Goal: Task Accomplishment & Management: Manage account settings

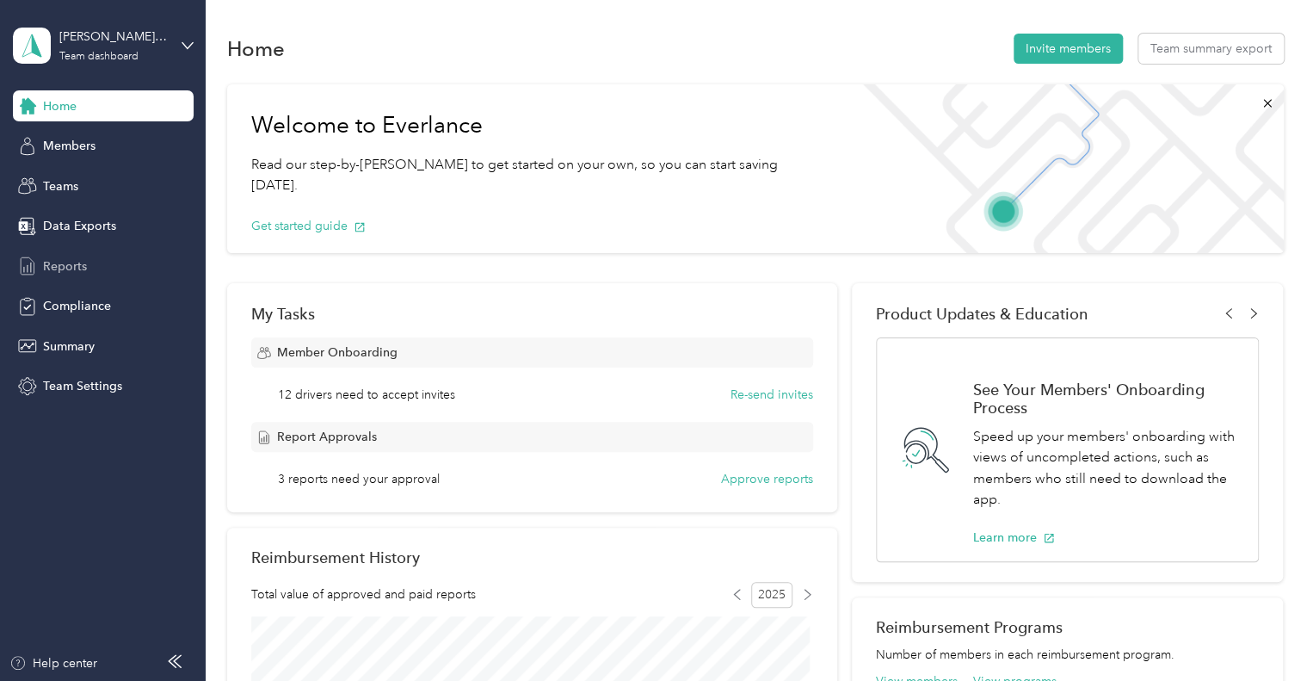
click at [59, 263] on span "Reports" at bounding box center [65, 266] width 44 height 18
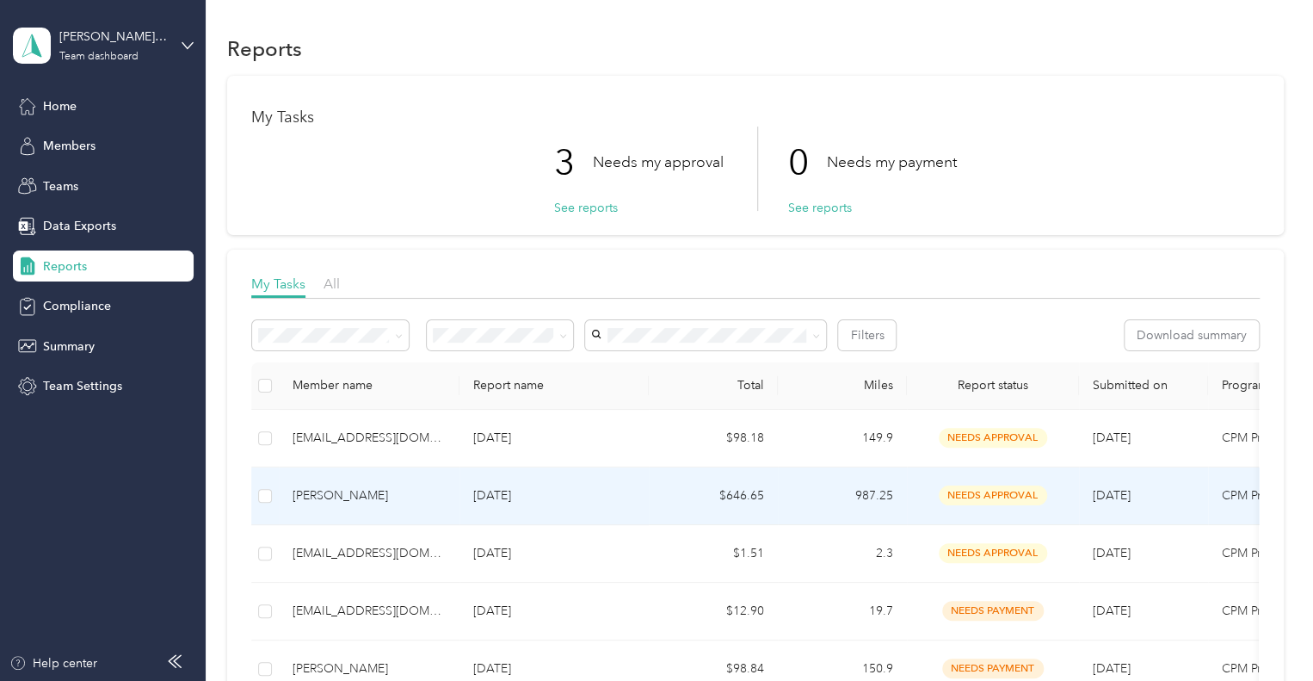
click at [323, 495] on div "Cristina Lopez" at bounding box center [369, 495] width 153 height 19
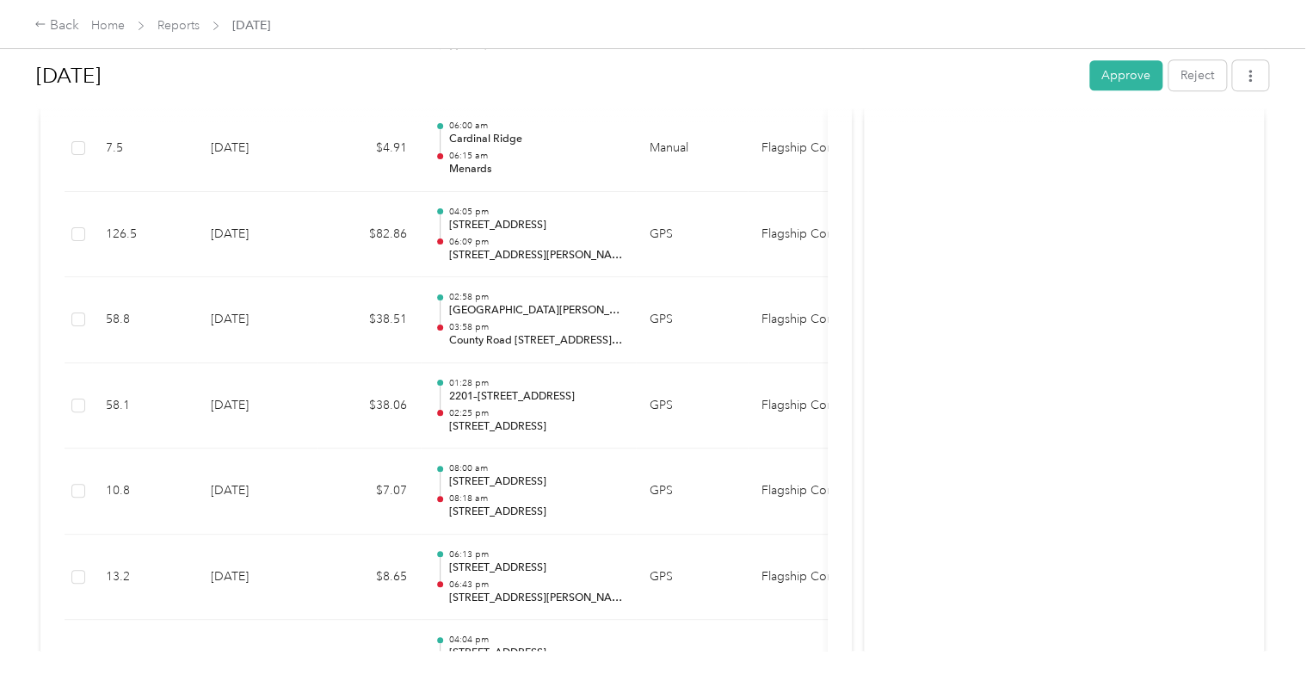
scroll to position [172, 0]
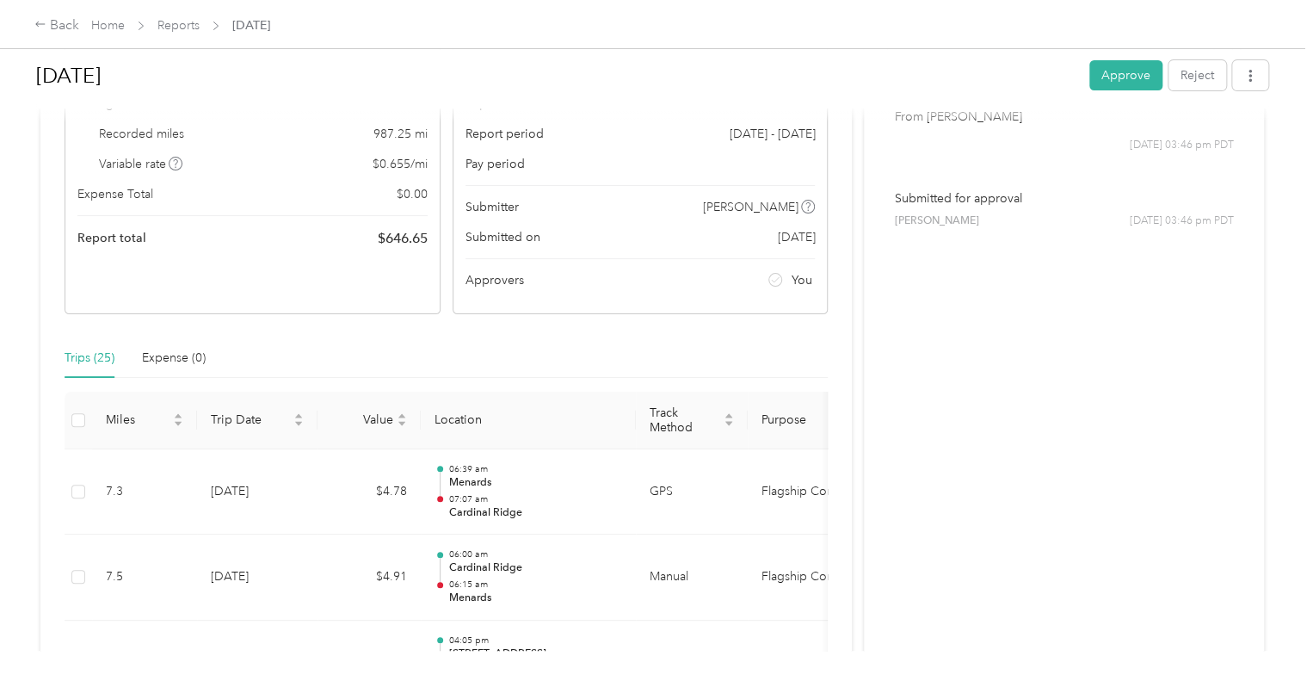
click at [1115, 88] on button "Approve" at bounding box center [1126, 75] width 73 height 30
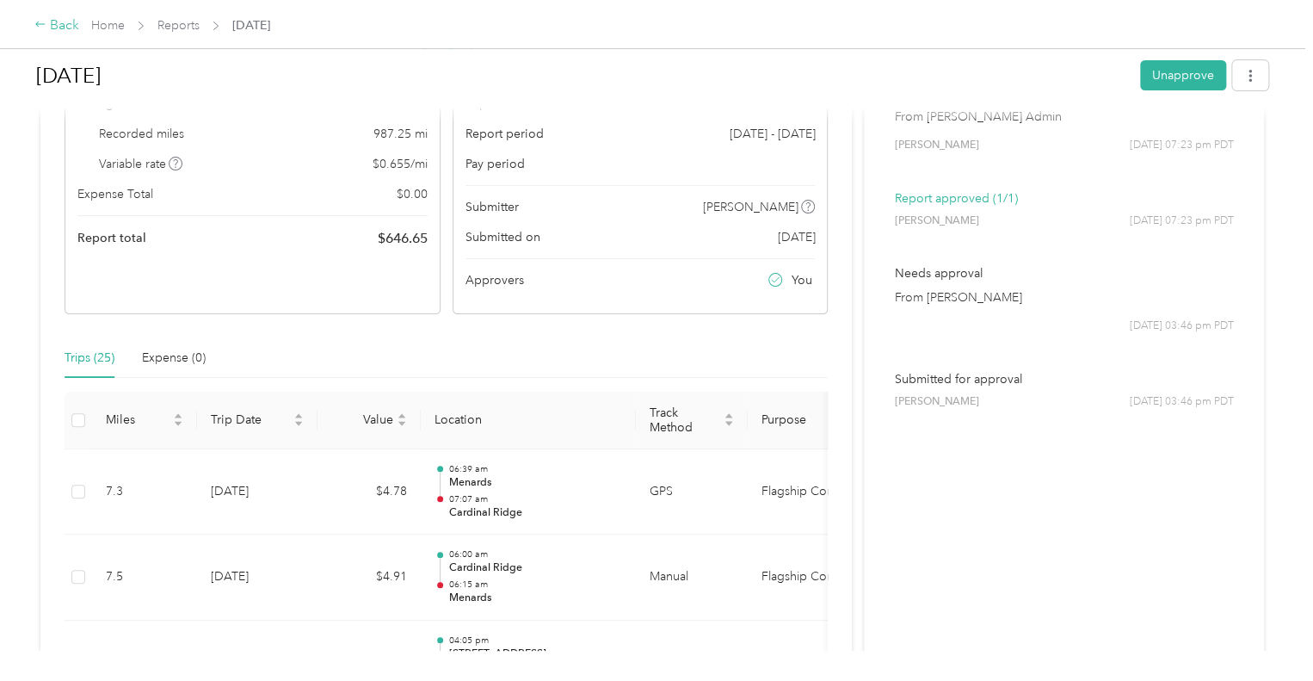
click at [71, 30] on div "Back" at bounding box center [56, 25] width 45 height 21
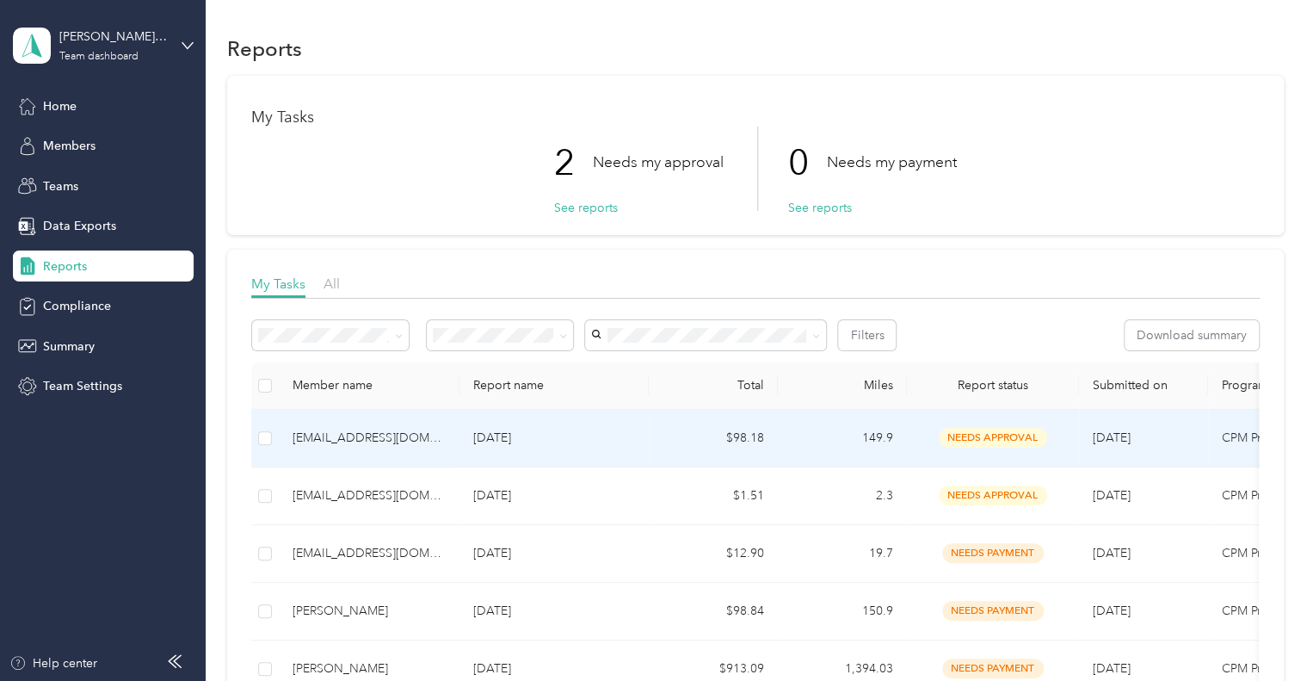
click at [503, 441] on p "[DATE]" at bounding box center [554, 438] width 162 height 19
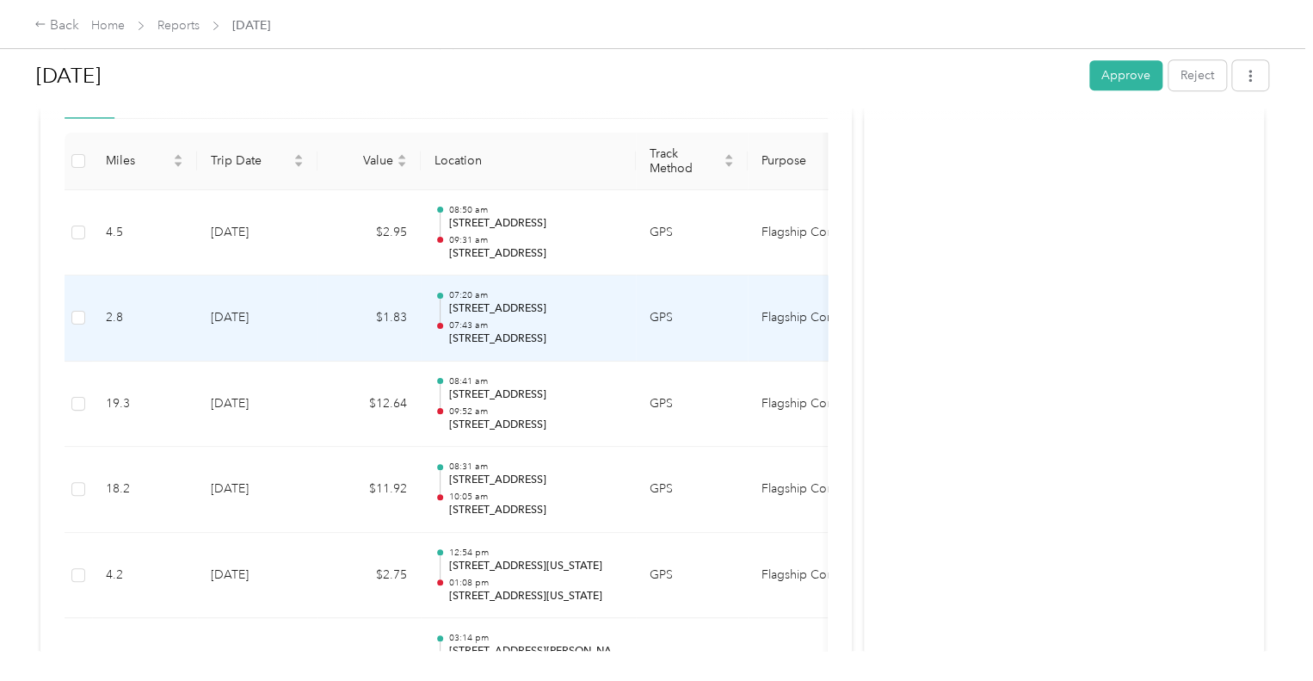
scroll to position [516, 0]
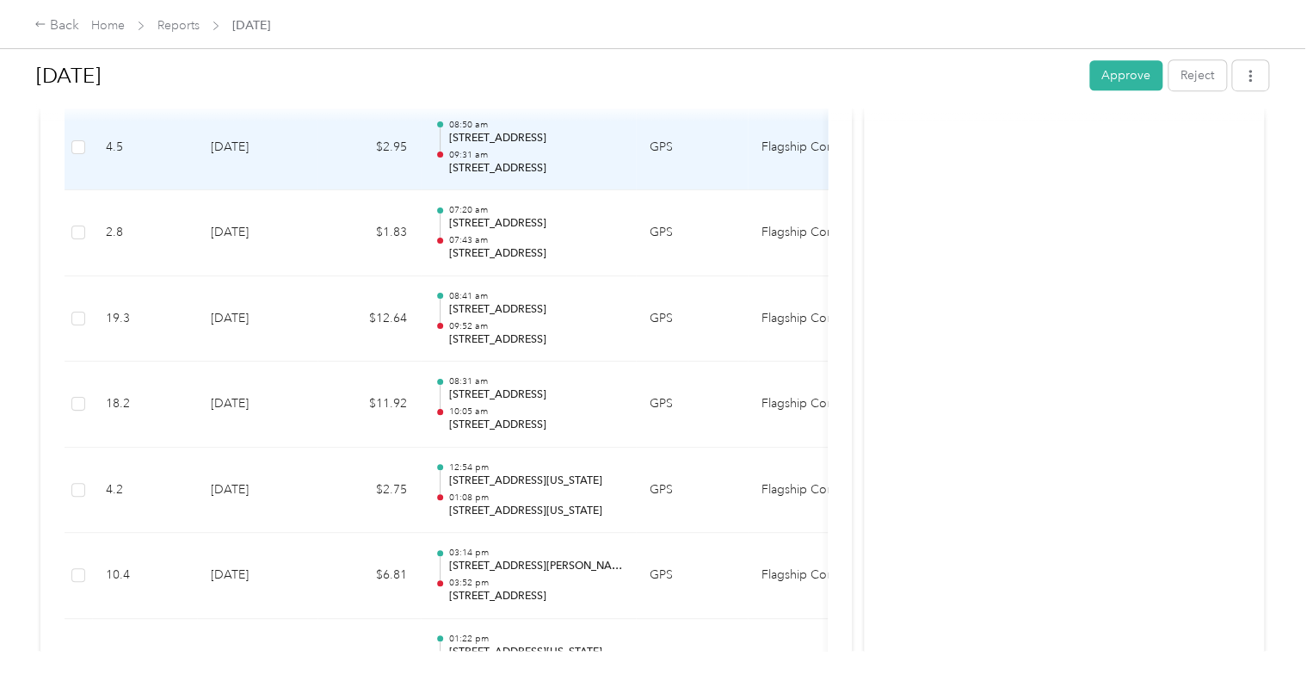
click at [525, 161] on p "5320 Big 10 Blvd, Evansville, IN 47720, USA" at bounding box center [535, 168] width 174 height 15
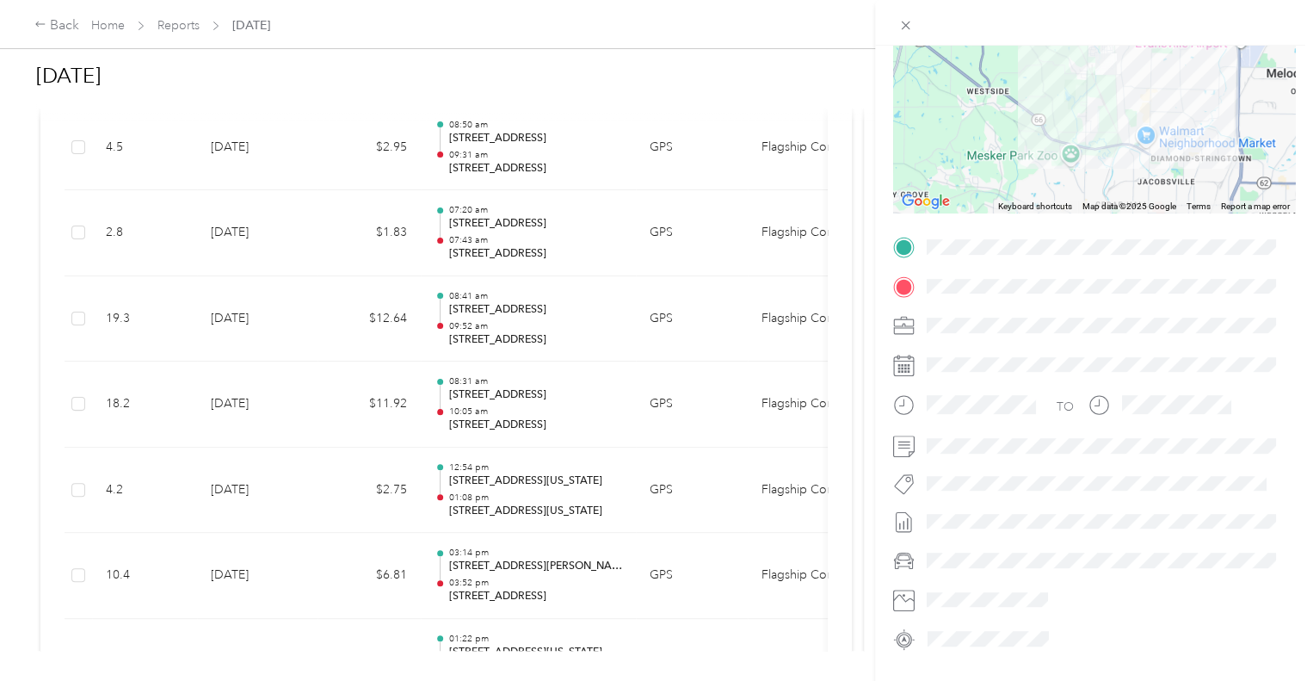
scroll to position [0, 0]
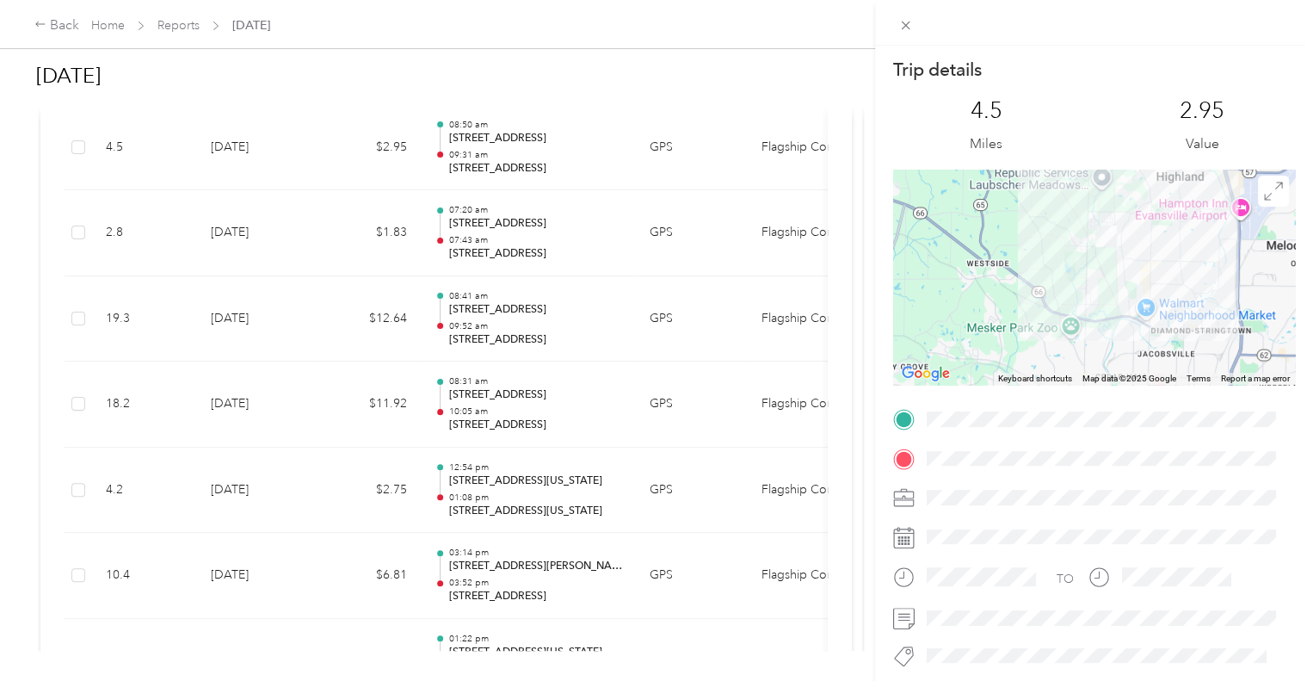
click at [554, 71] on div "Trip details This trip cannot be edited because it is either under review, appr…" at bounding box center [656, 340] width 1313 height 681
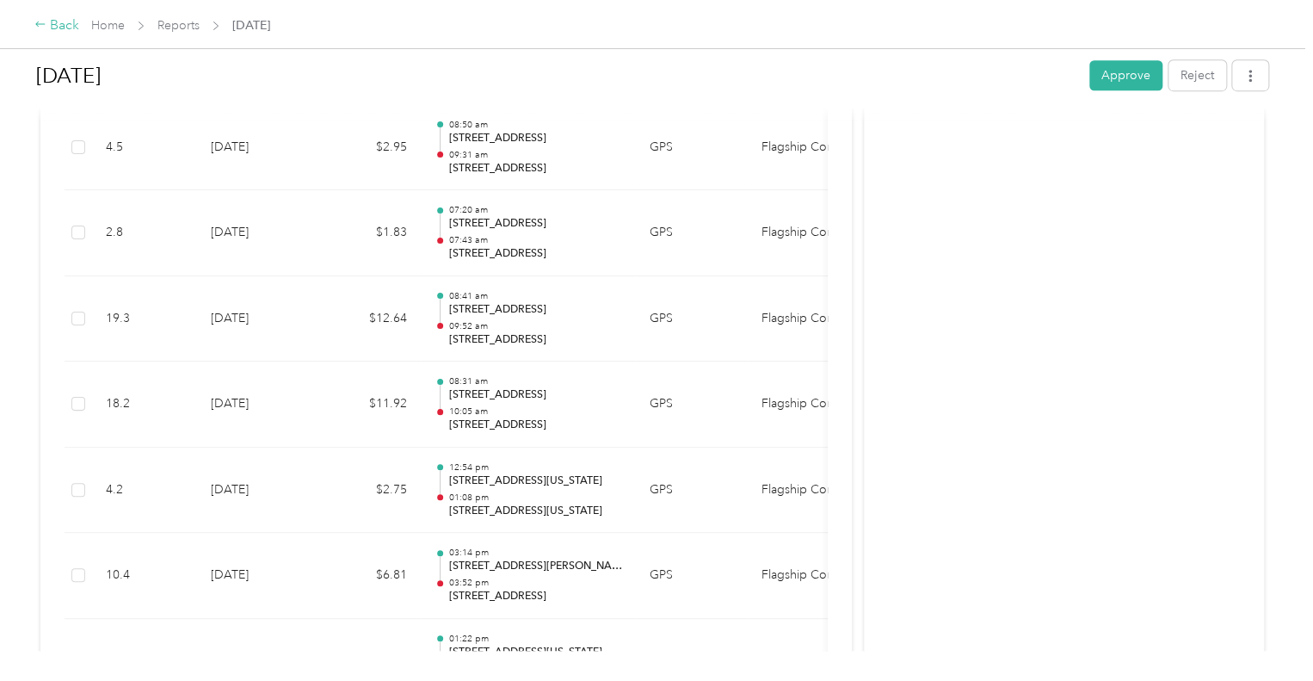
click at [52, 19] on div "Back" at bounding box center [56, 25] width 45 height 21
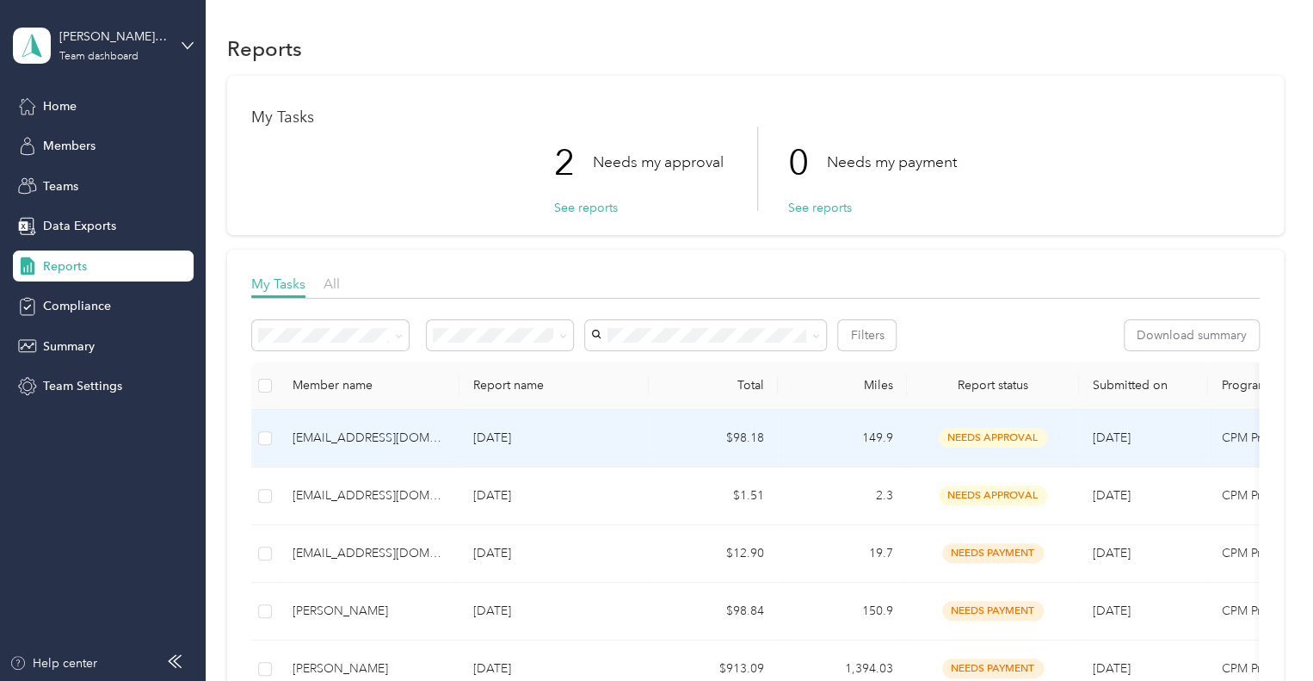
click at [558, 432] on p "[DATE]" at bounding box center [554, 438] width 162 height 19
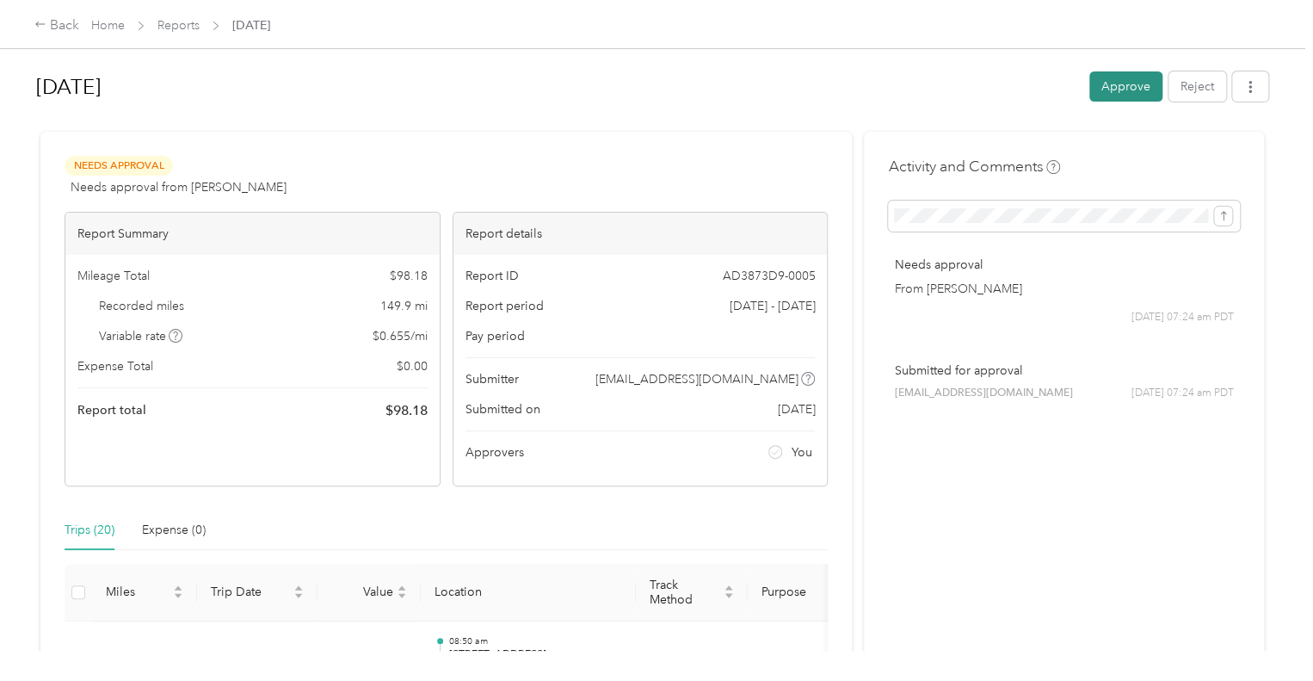
drag, startPoint x: 1122, startPoint y: 67, endPoint x: 1119, endPoint y: 76, distance: 9.3
click at [1120, 76] on div "Aug 2025 Approve Reject" at bounding box center [652, 90] width 1233 height 51
click at [1112, 88] on button "Approve" at bounding box center [1126, 86] width 73 height 30
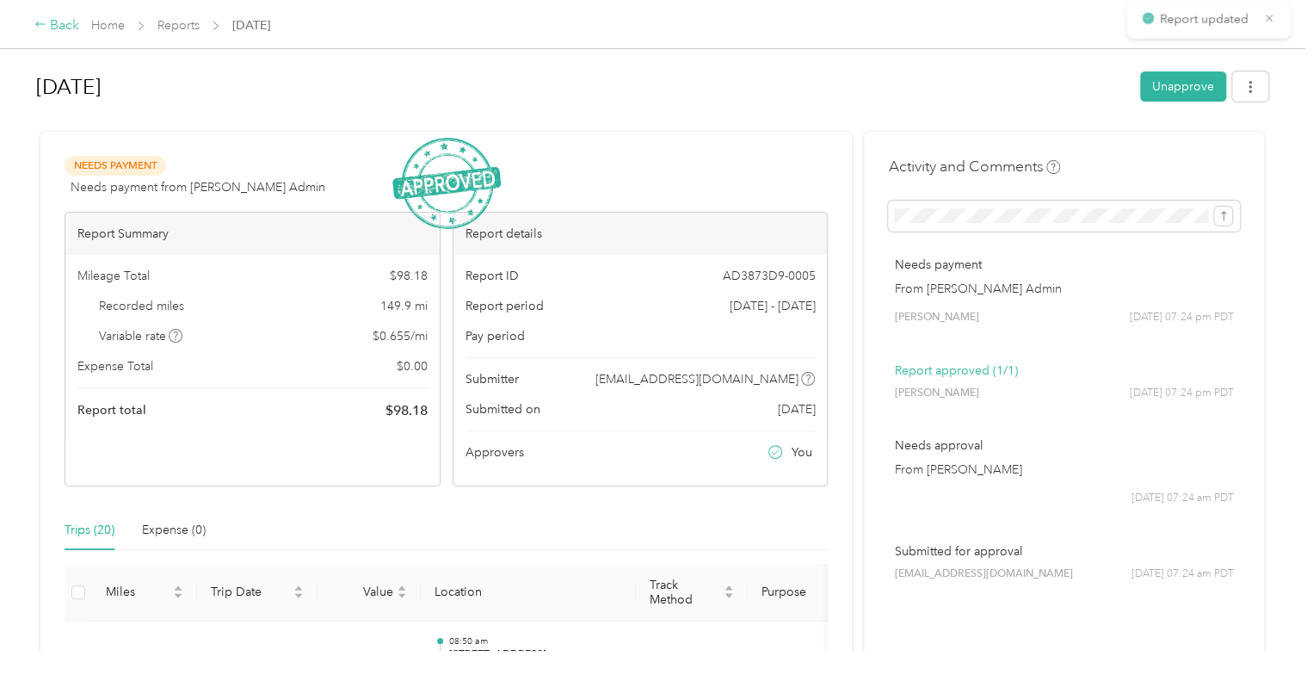
click at [57, 20] on div "Back" at bounding box center [56, 25] width 45 height 21
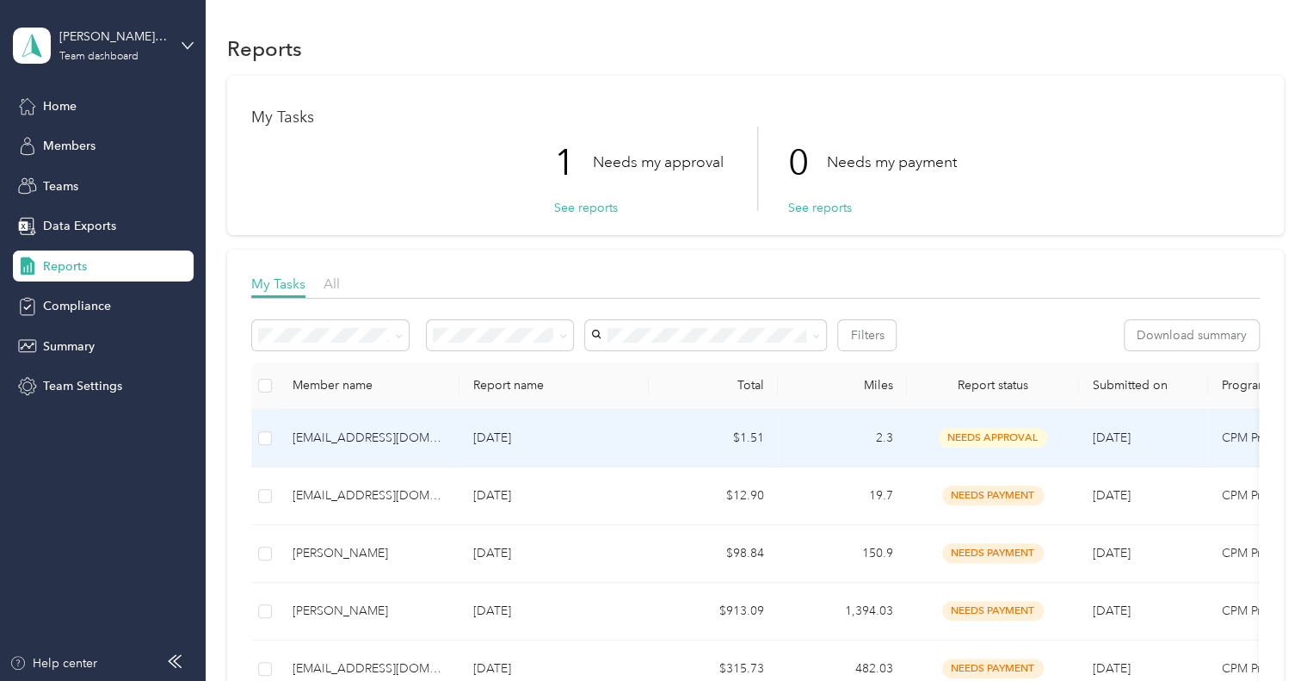
click at [375, 439] on div "[EMAIL_ADDRESS][DOMAIN_NAME]" at bounding box center [369, 438] width 153 height 19
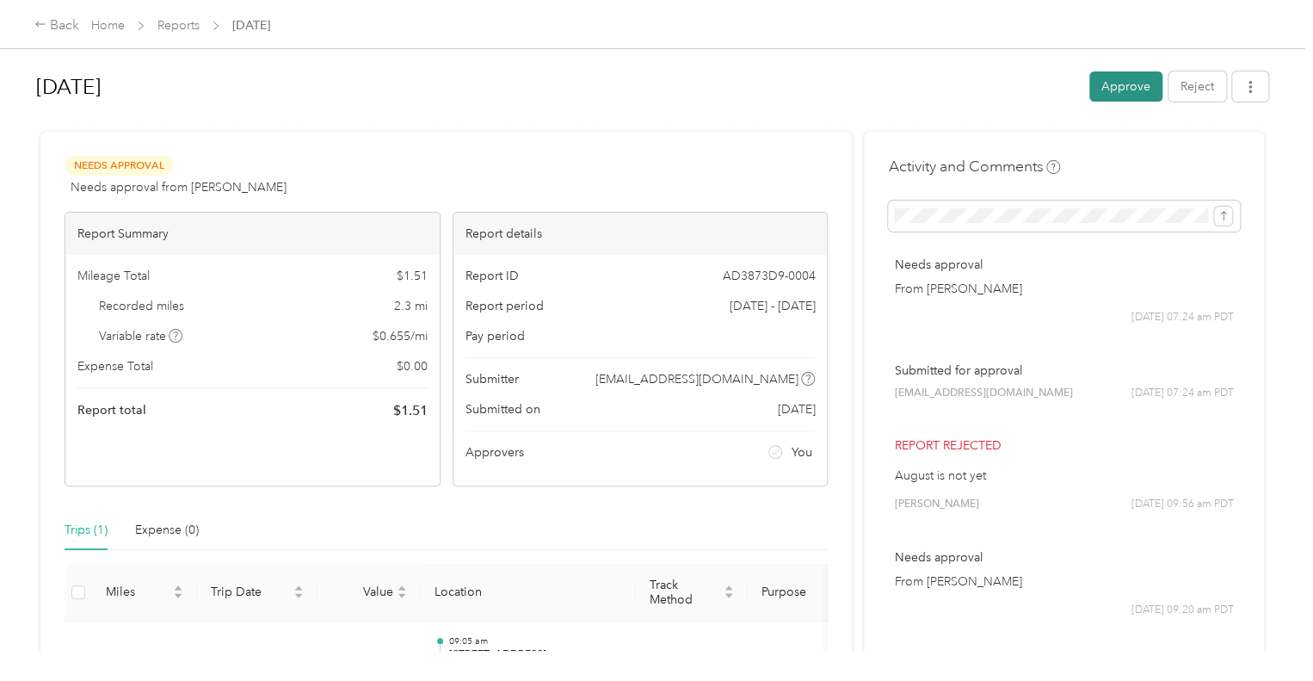
click at [1115, 85] on button "Approve" at bounding box center [1126, 86] width 73 height 30
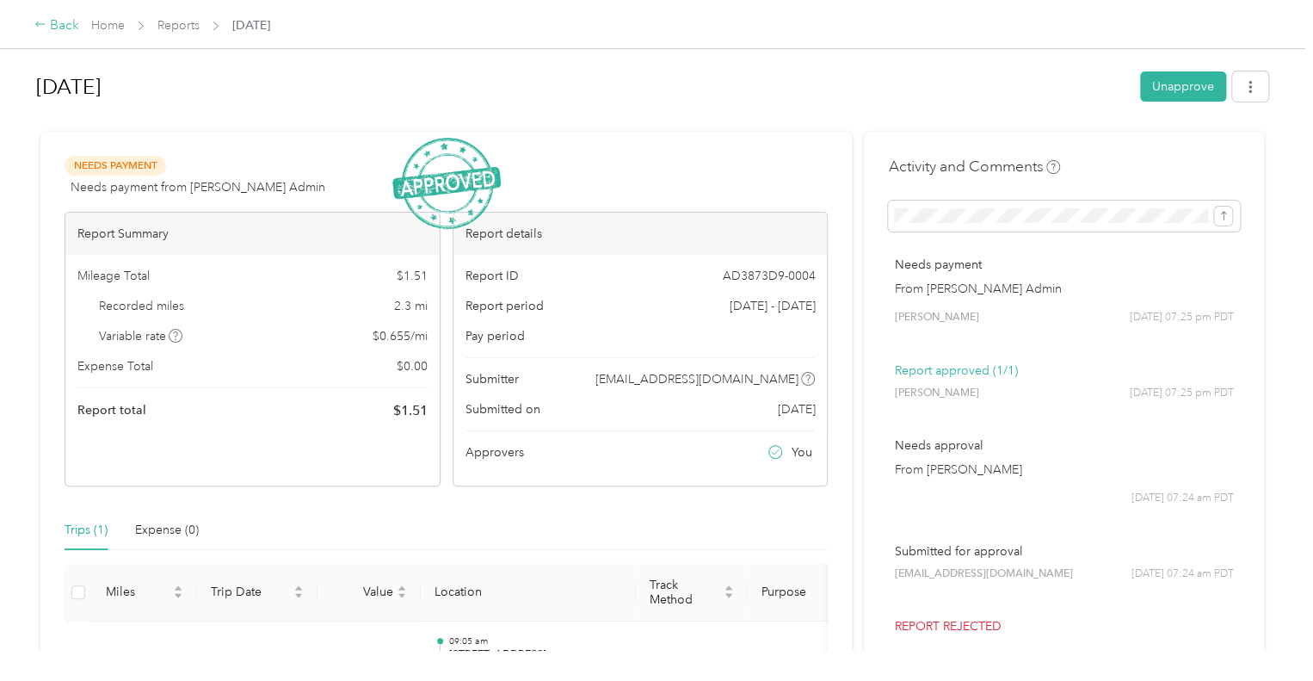
click at [51, 24] on div "Back" at bounding box center [56, 25] width 45 height 21
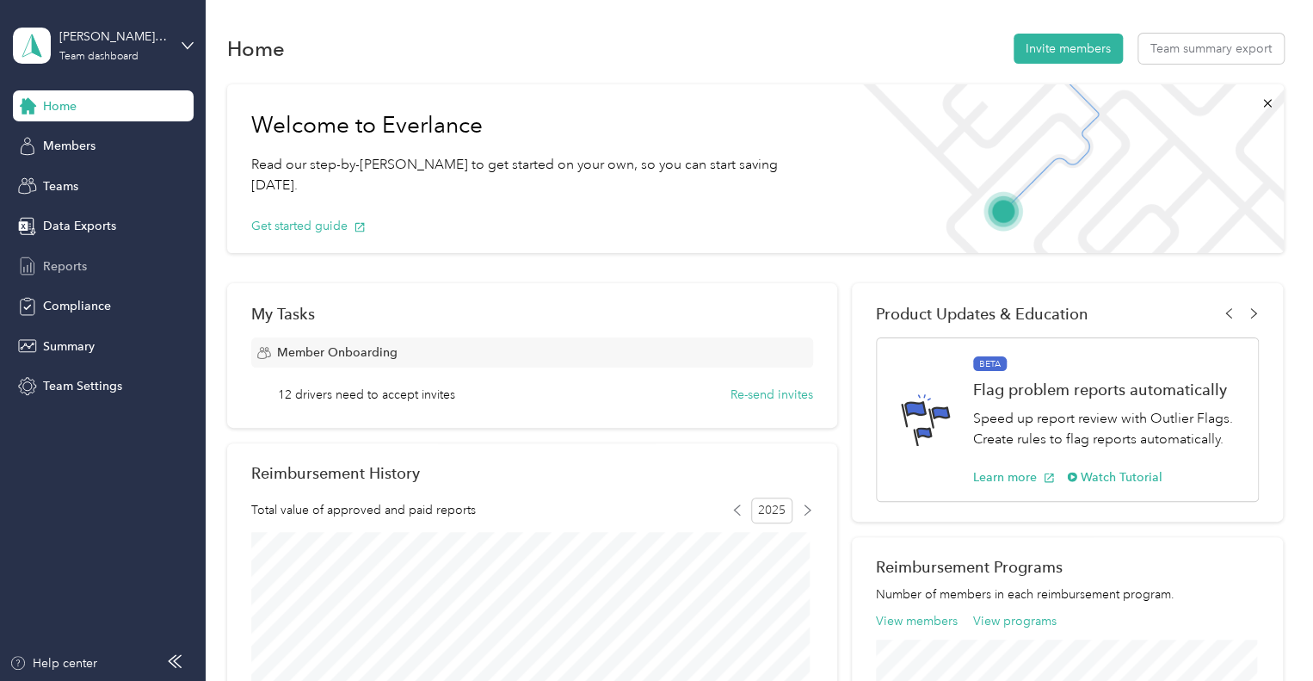
click at [64, 263] on span "Reports" at bounding box center [65, 266] width 44 height 18
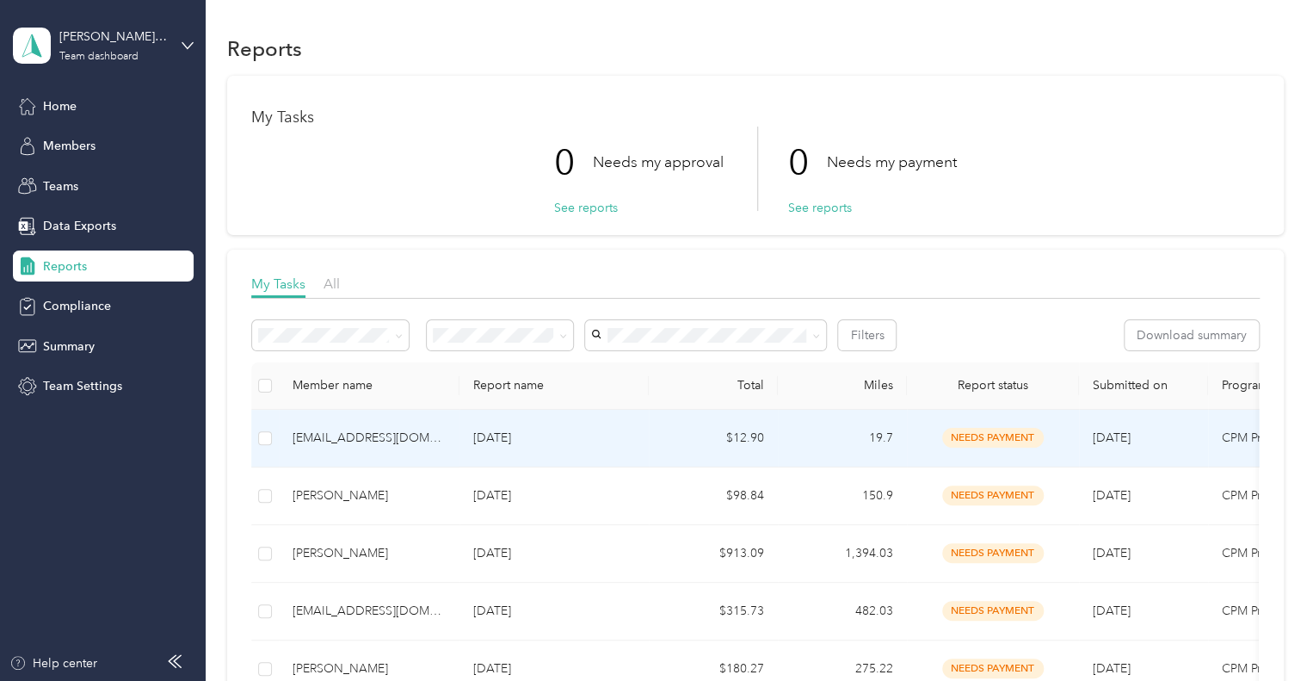
click at [640, 433] on td "[DATE]" at bounding box center [554, 439] width 189 height 58
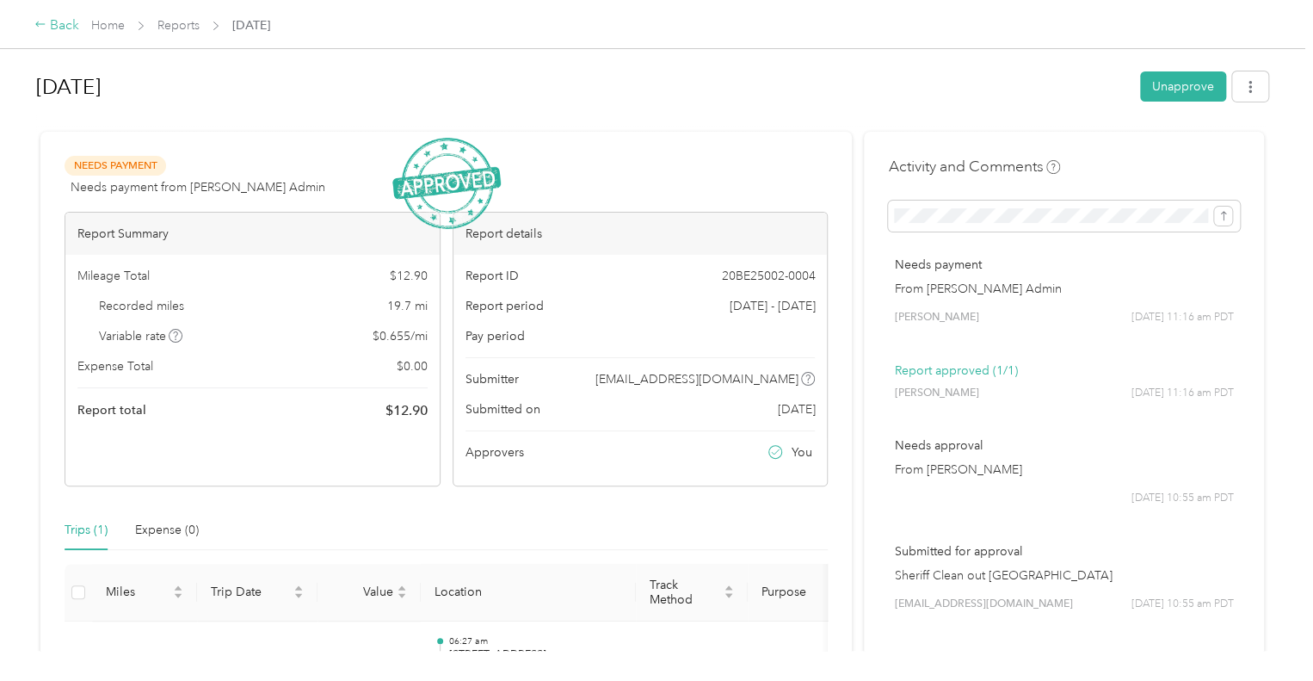
click at [62, 22] on div "Back" at bounding box center [56, 25] width 45 height 21
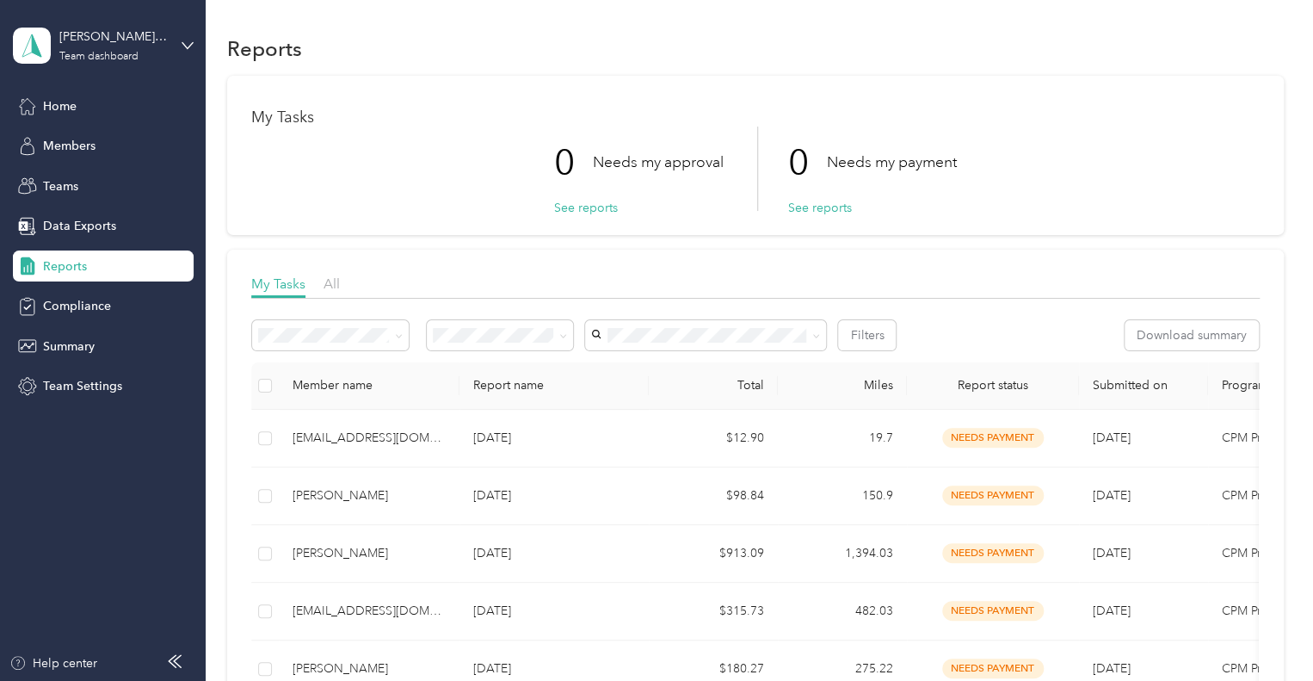
click at [570, 281] on div "My Tasks All" at bounding box center [755, 286] width 1009 height 25
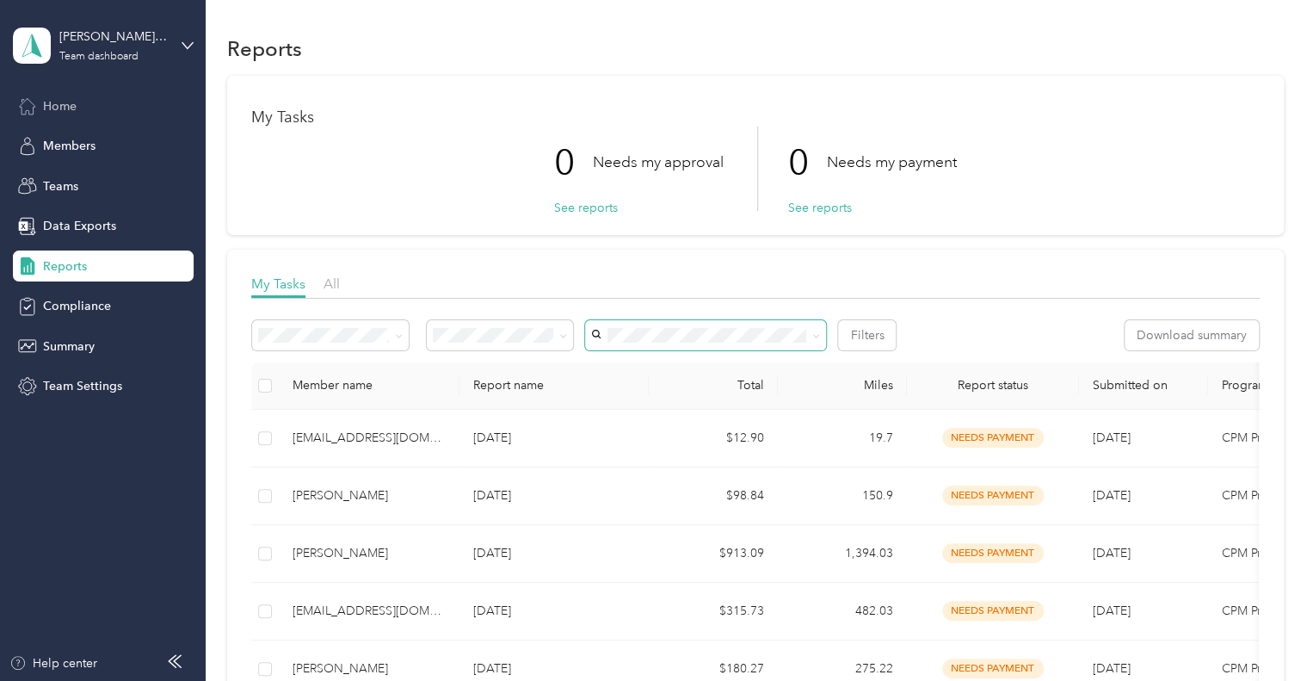
drag, startPoint x: 59, startPoint y: 104, endPoint x: 179, endPoint y: 92, distance: 120.2
click at [62, 102] on span "Home" at bounding box center [60, 106] width 34 height 18
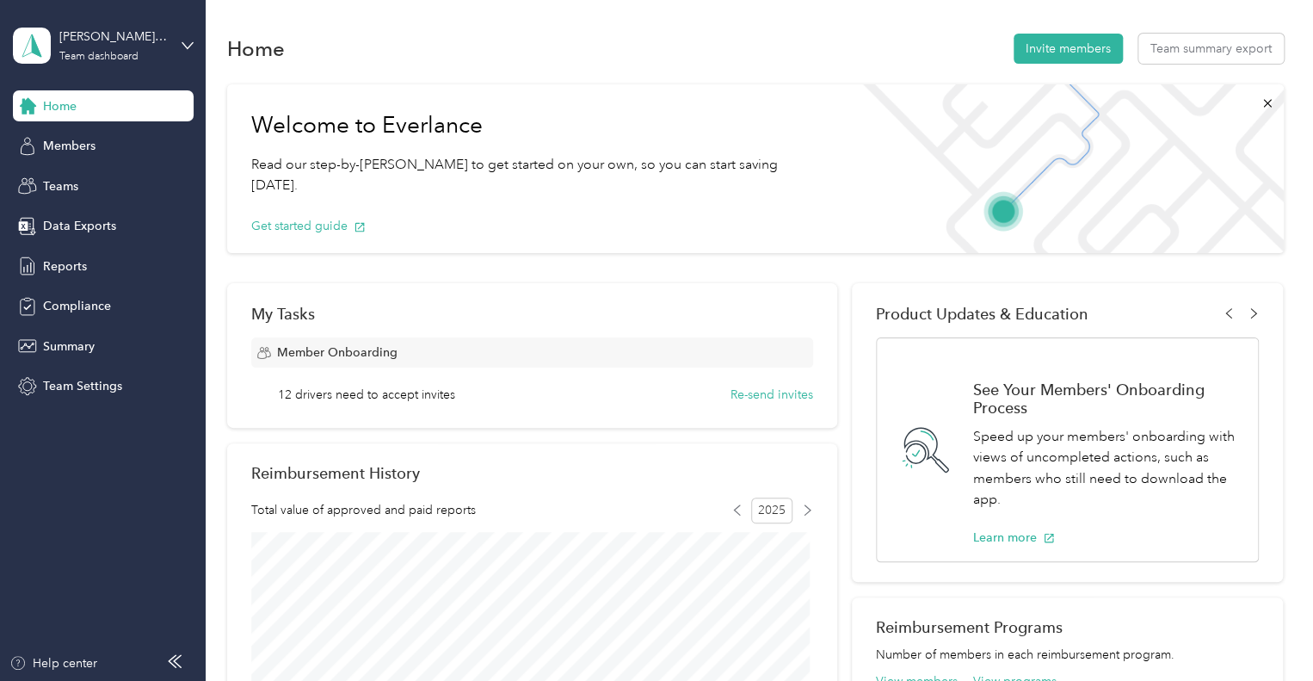
click at [61, 95] on div "Home" at bounding box center [103, 105] width 181 height 31
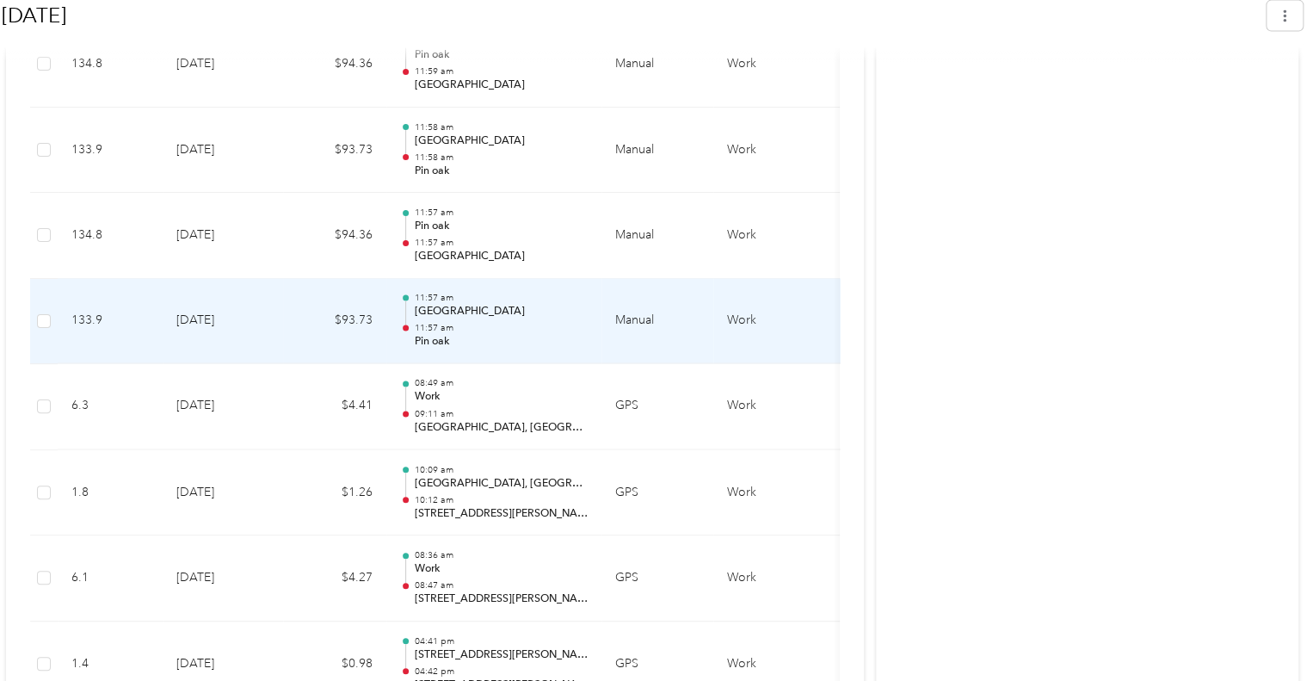
scroll to position [1922, 0]
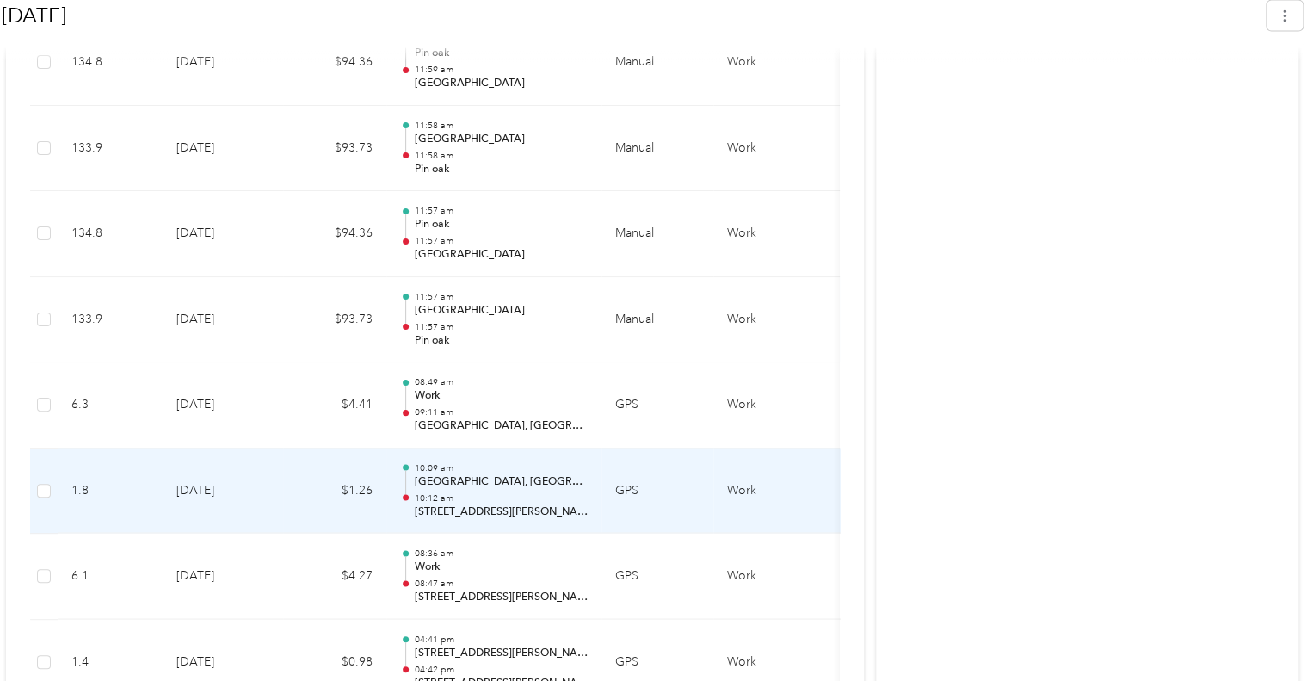
click at [538, 492] on p "10:12 am" at bounding box center [501, 498] width 174 height 12
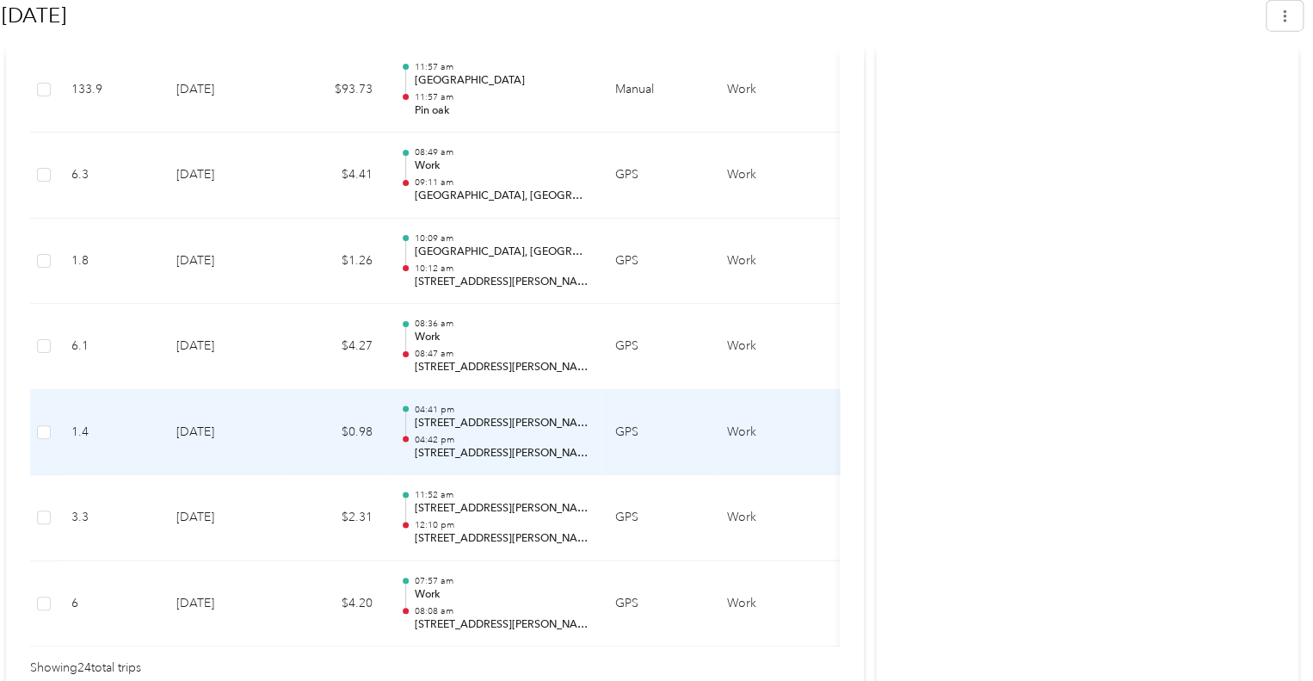
scroll to position [2180, 0]
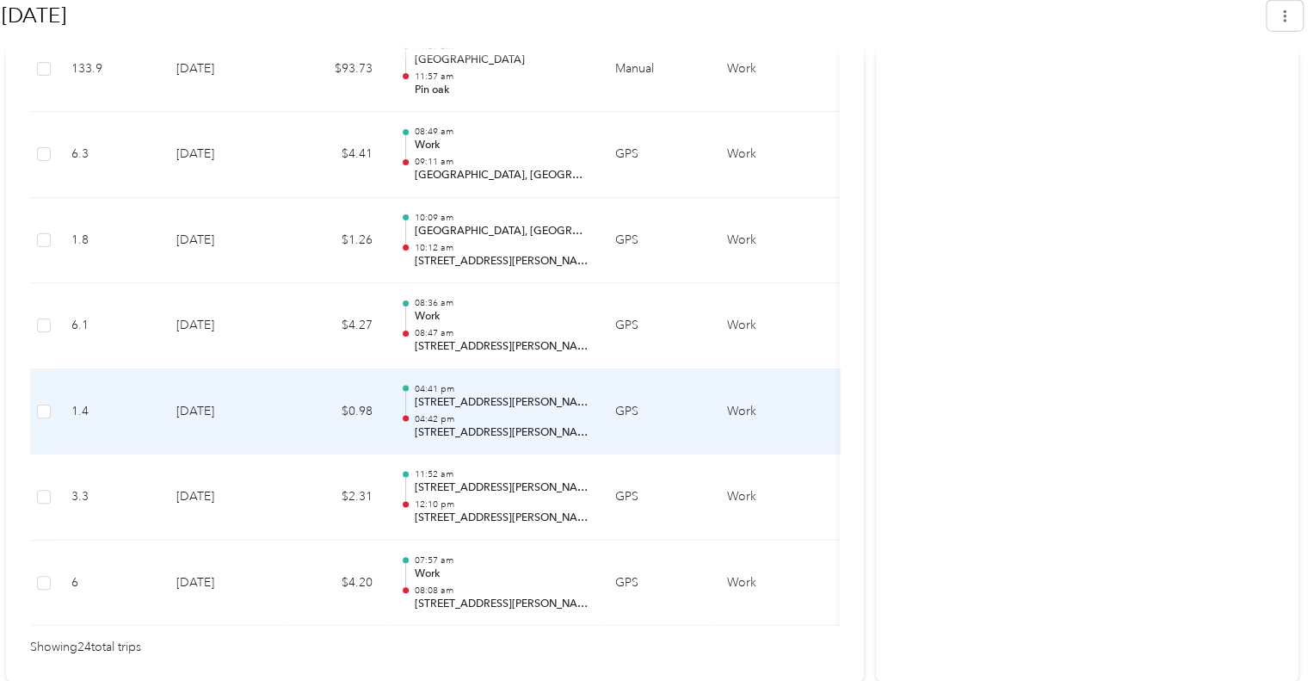
click at [566, 413] on p "04:42 pm" at bounding box center [501, 419] width 174 height 12
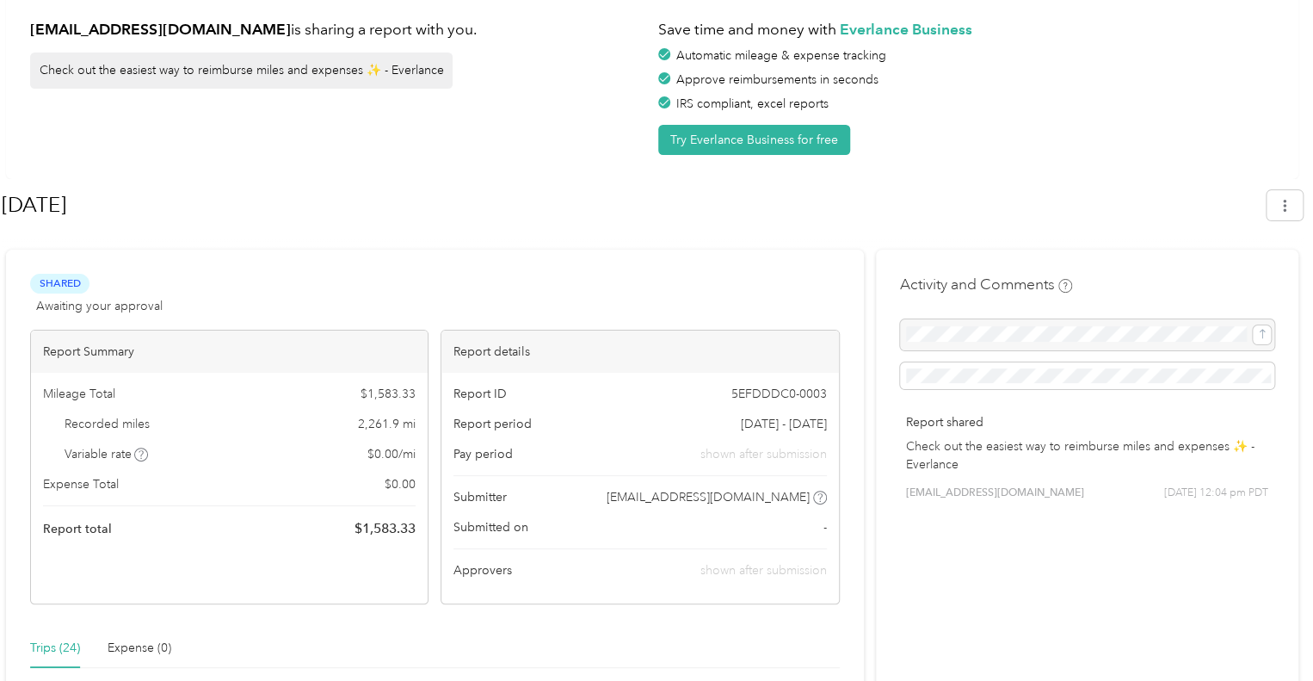
scroll to position [0, 0]
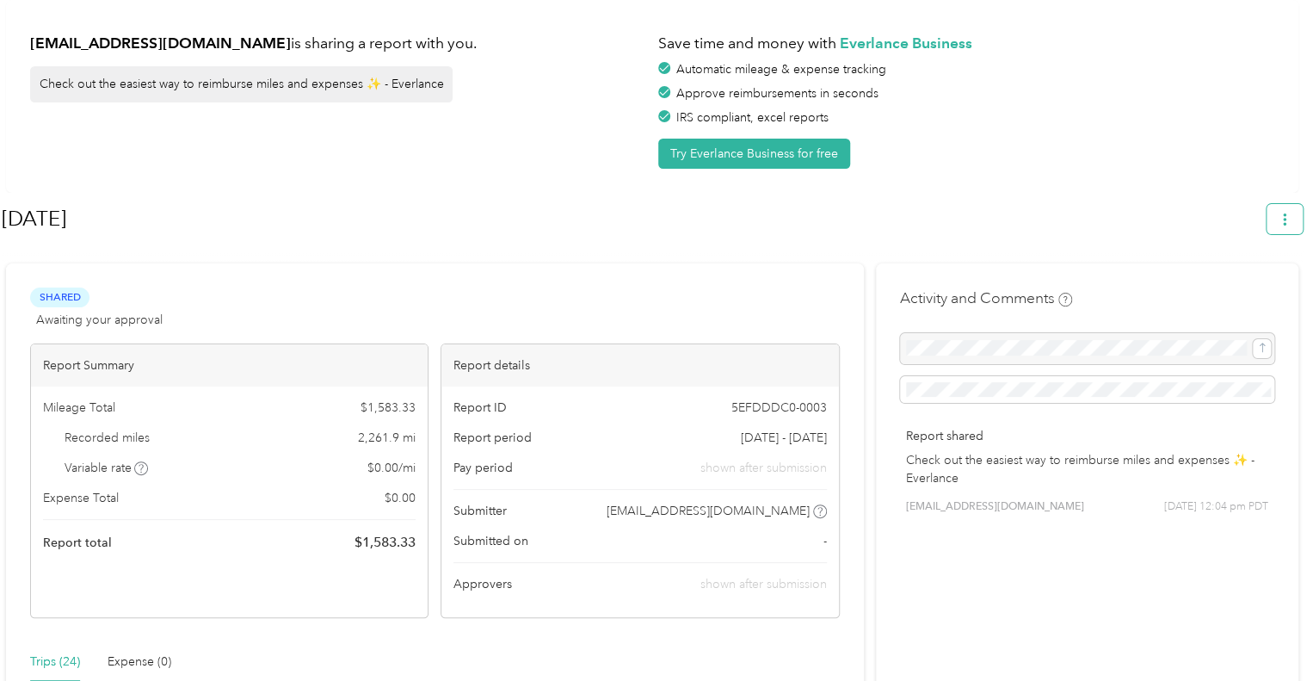
click at [1290, 219] on icon "button" at bounding box center [1285, 219] width 12 height 12
